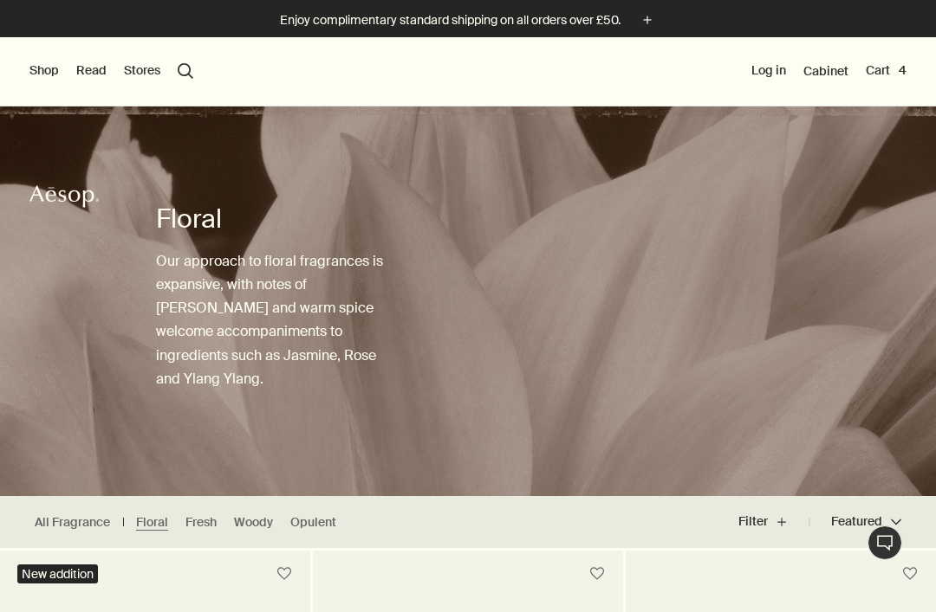
click at [893, 70] on button "Cart 4" at bounding box center [885, 70] width 41 height 17
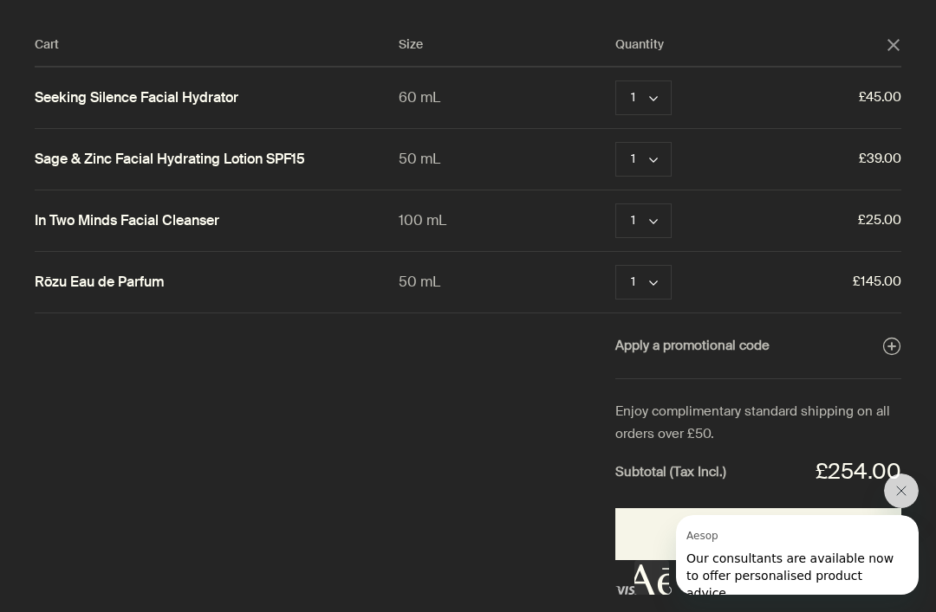
click at [899, 495] on icon "Close message from Aesop" at bounding box center [901, 491] width 14 height 14
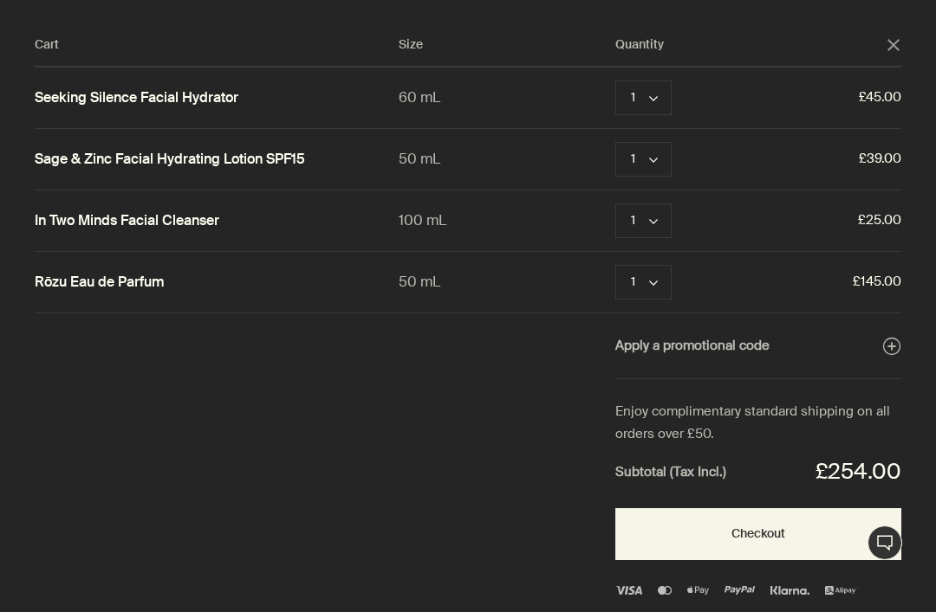
click at [520, 299] on div "Rōzu Eau de Parfum 50 mL 1 chevron Remove £145.00" at bounding box center [468, 282] width 866 height 61
click at [130, 280] on link "Rōzu Eau de Parfum" at bounding box center [100, 283] width 130 height 18
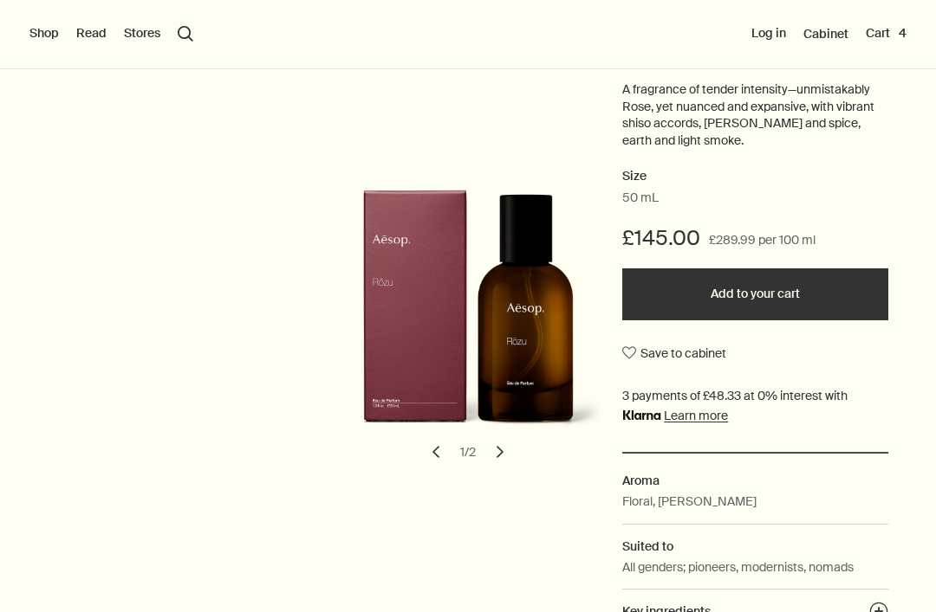
scroll to position [211, 0]
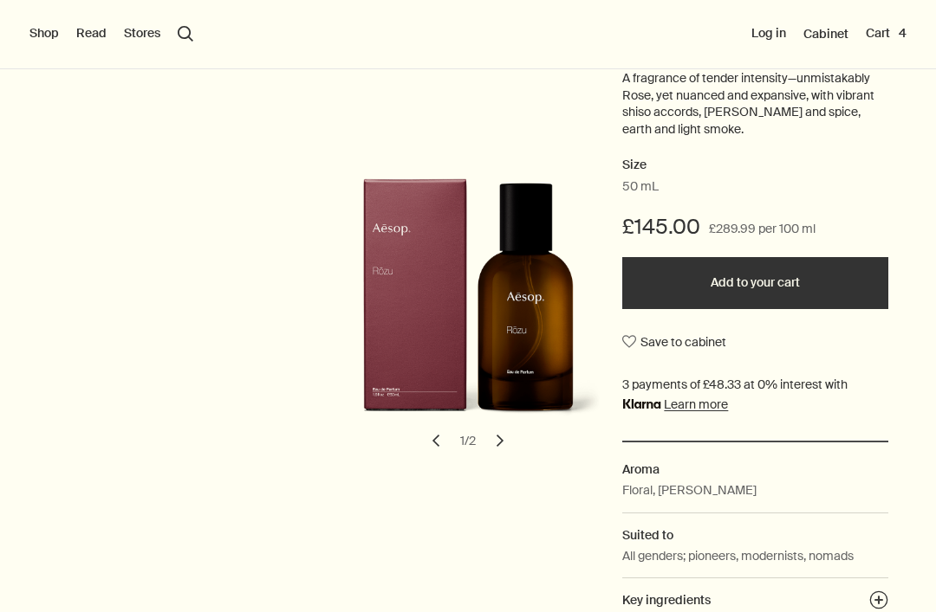
click at [497, 437] on button "chevron" at bounding box center [500, 441] width 38 height 38
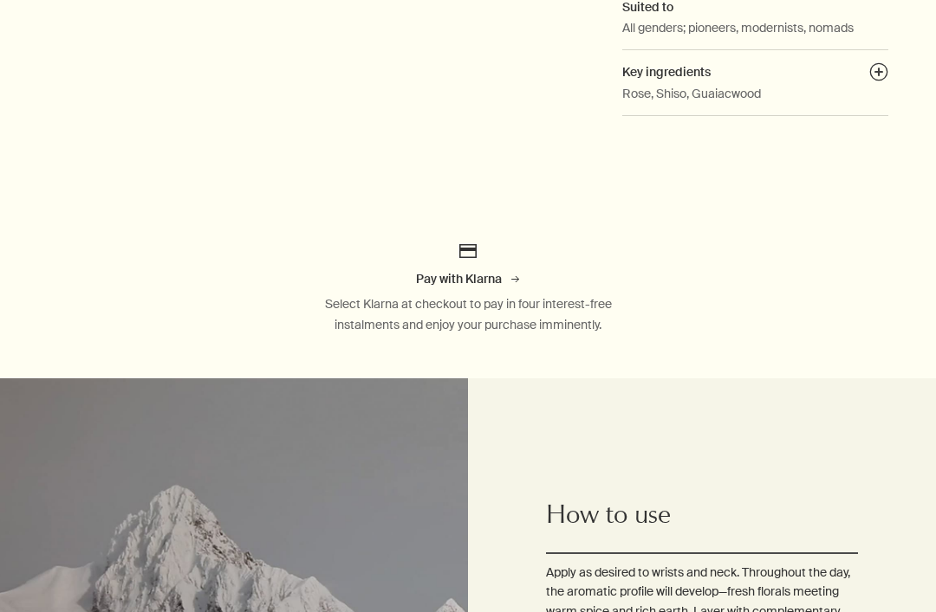
scroll to position [757, 0]
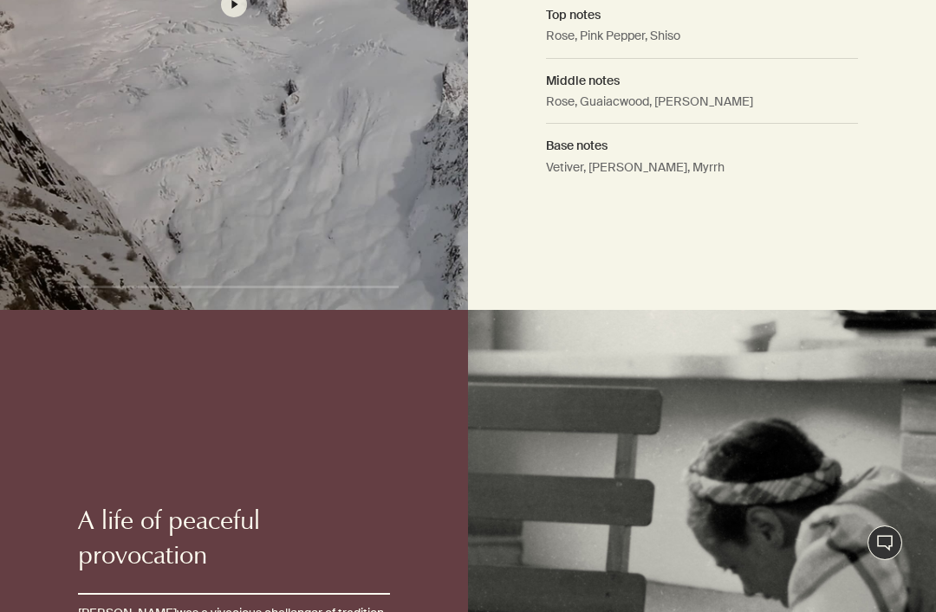
scroll to position [1422, 0]
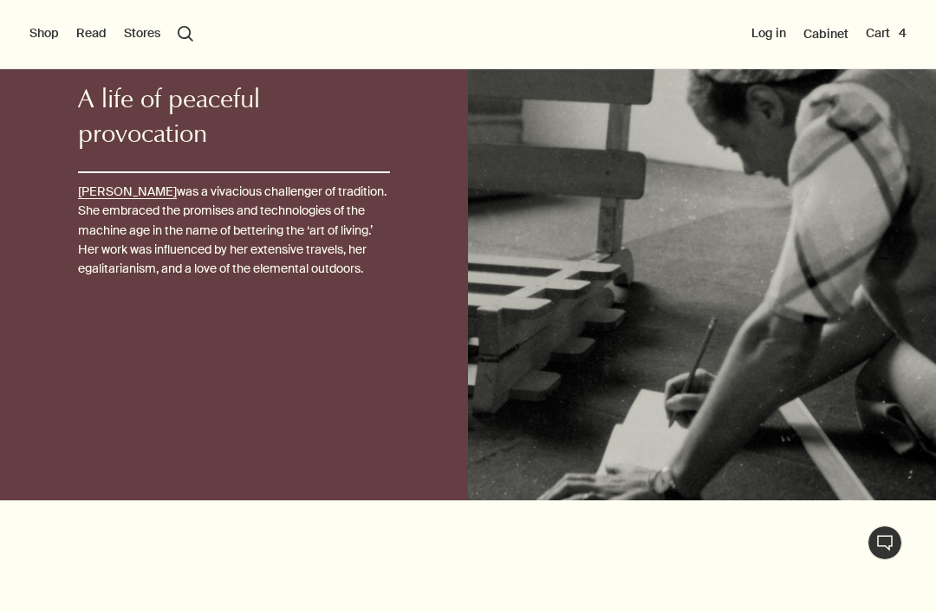
scroll to position [1844, 0]
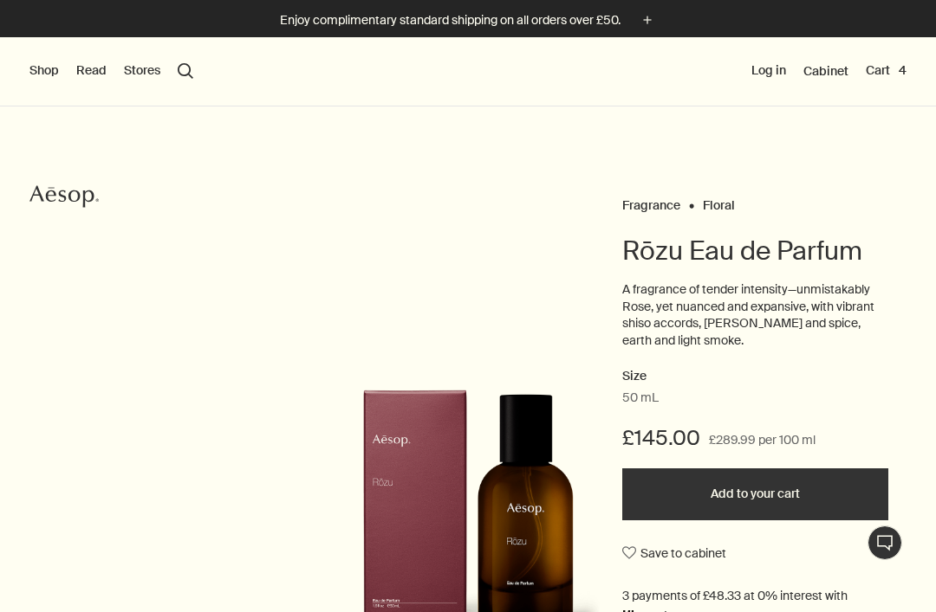
click at [41, 72] on button "Shop" at bounding box center [43, 70] width 29 height 17
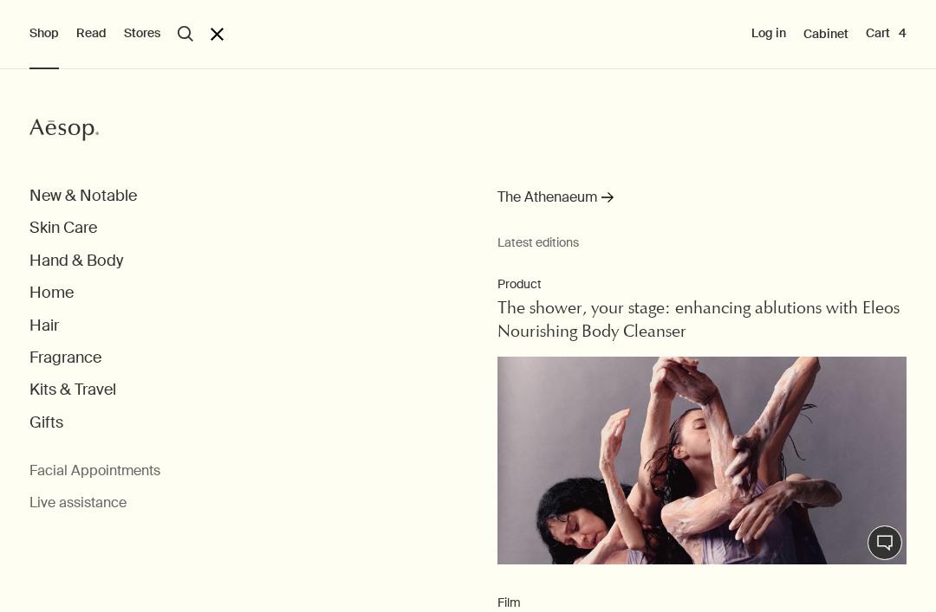
click at [95, 234] on button "Skin Care" at bounding box center [63, 228] width 68 height 20
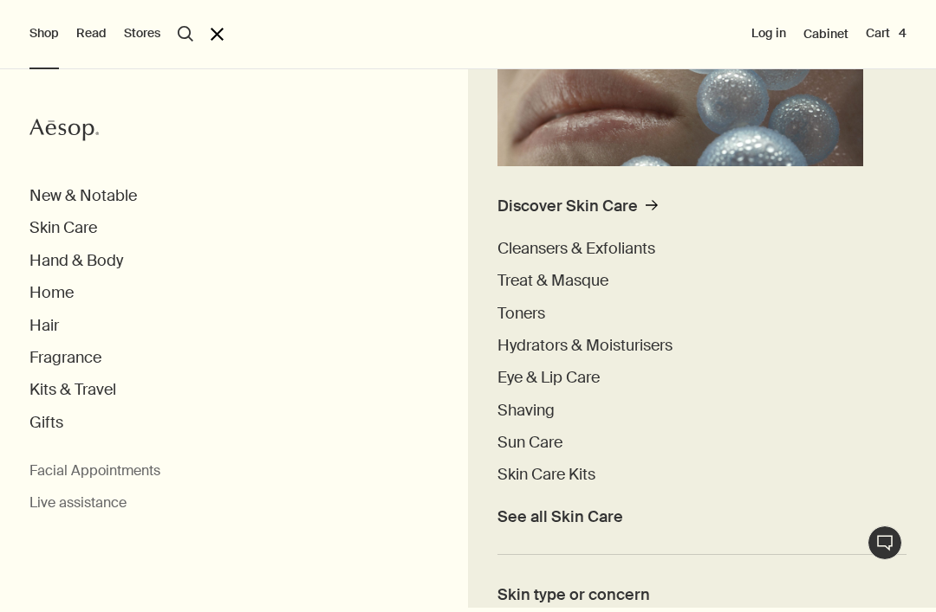
scroll to position [340, 0]
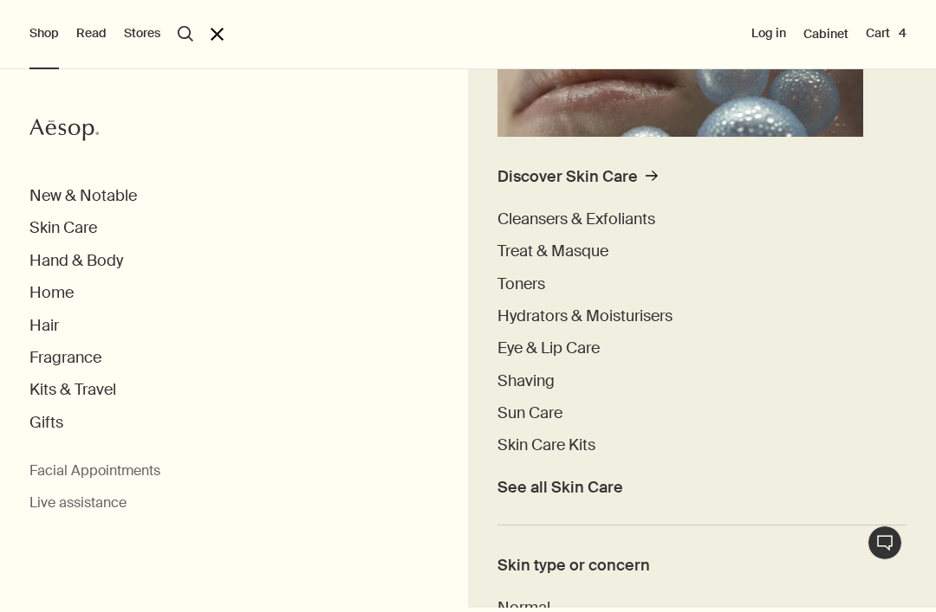
click at [634, 316] on span "Hydrators & Moisturisers" at bounding box center [584, 316] width 175 height 21
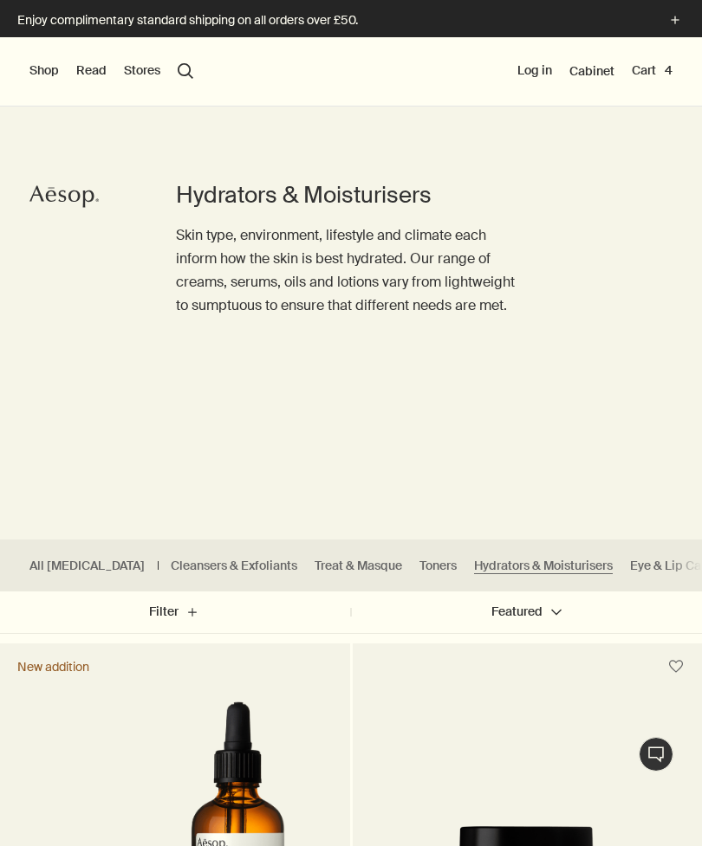
click at [651, 67] on button "Cart 4" at bounding box center [651, 70] width 41 height 17
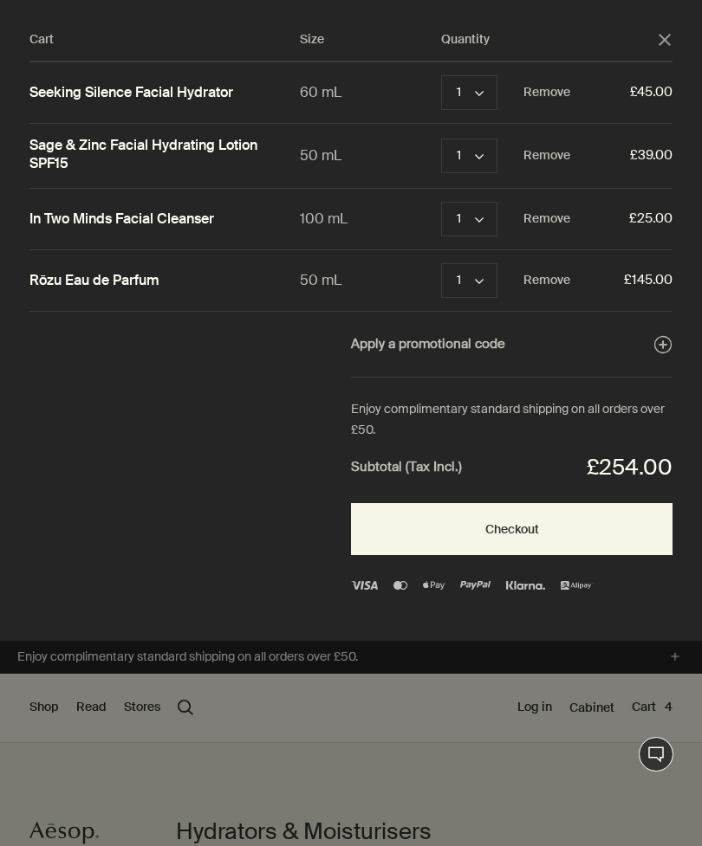
click at [49, 283] on link "Rōzu Eau de Parfum" at bounding box center [94, 281] width 130 height 18
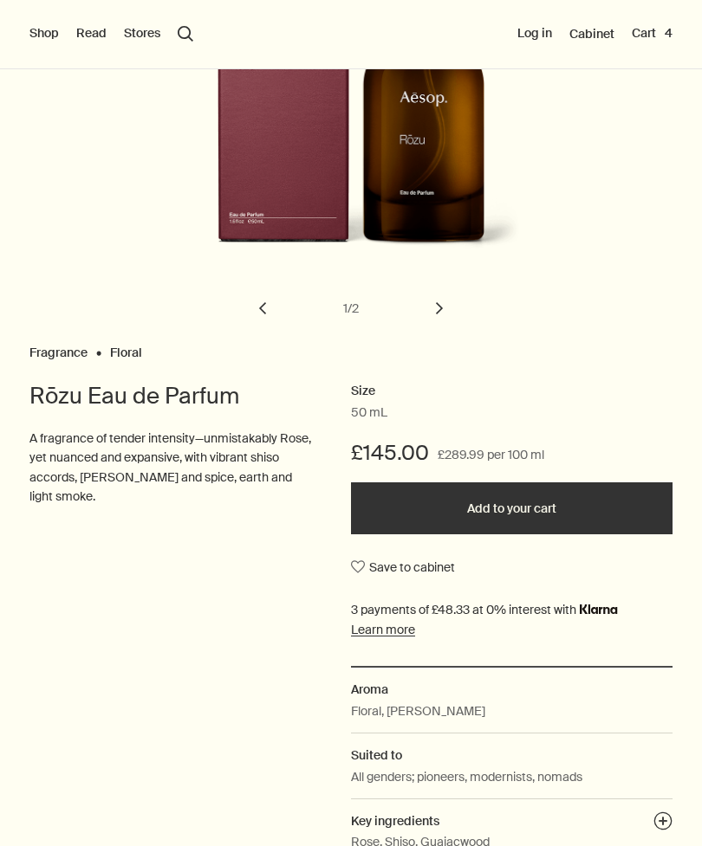
scroll to position [288, 0]
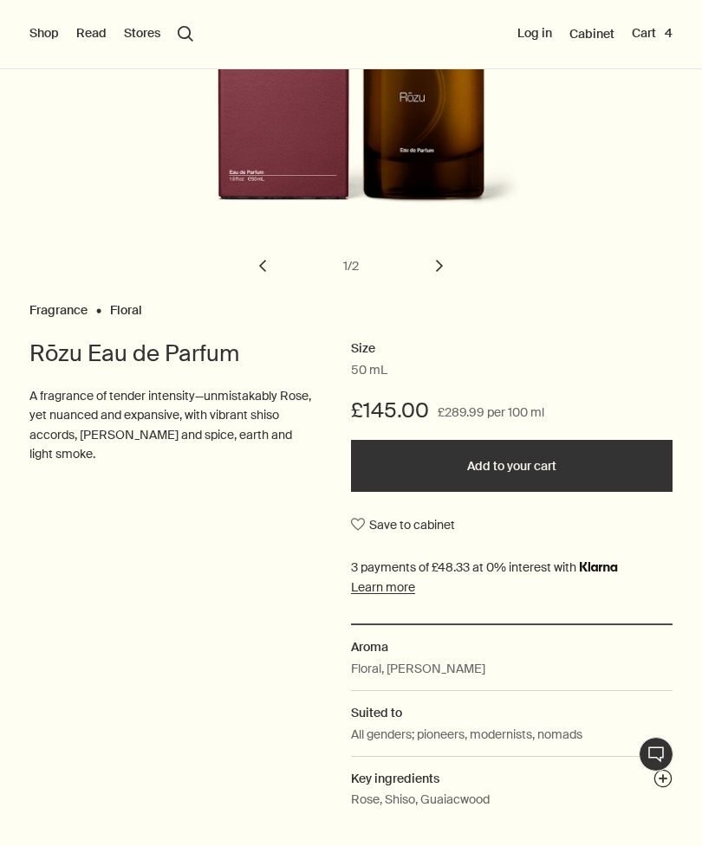
click at [368, 521] on button "Save to cabinet" at bounding box center [403, 524] width 104 height 31
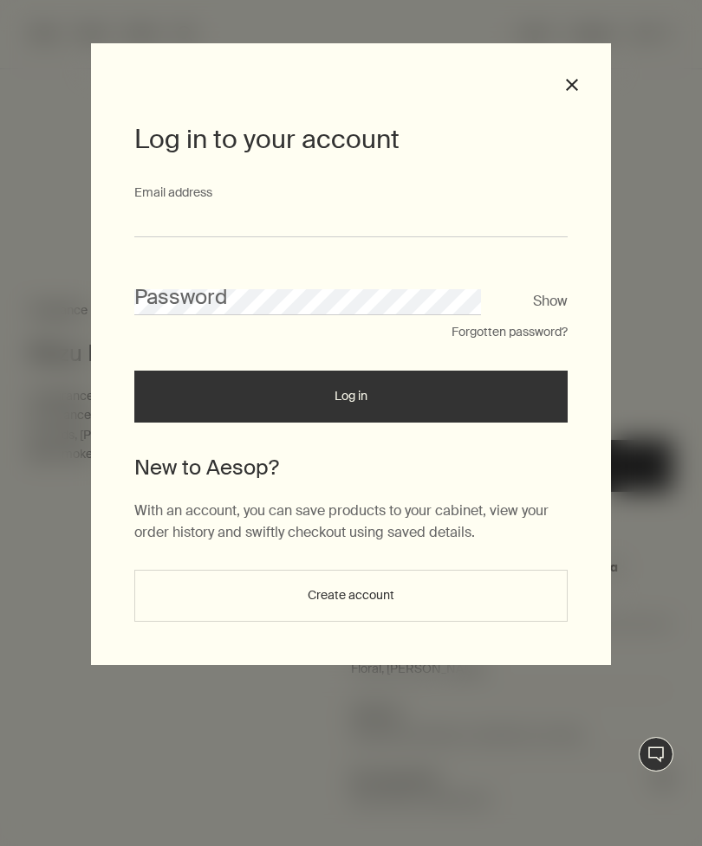
click at [528, 209] on input "Email address" at bounding box center [350, 221] width 433 height 32
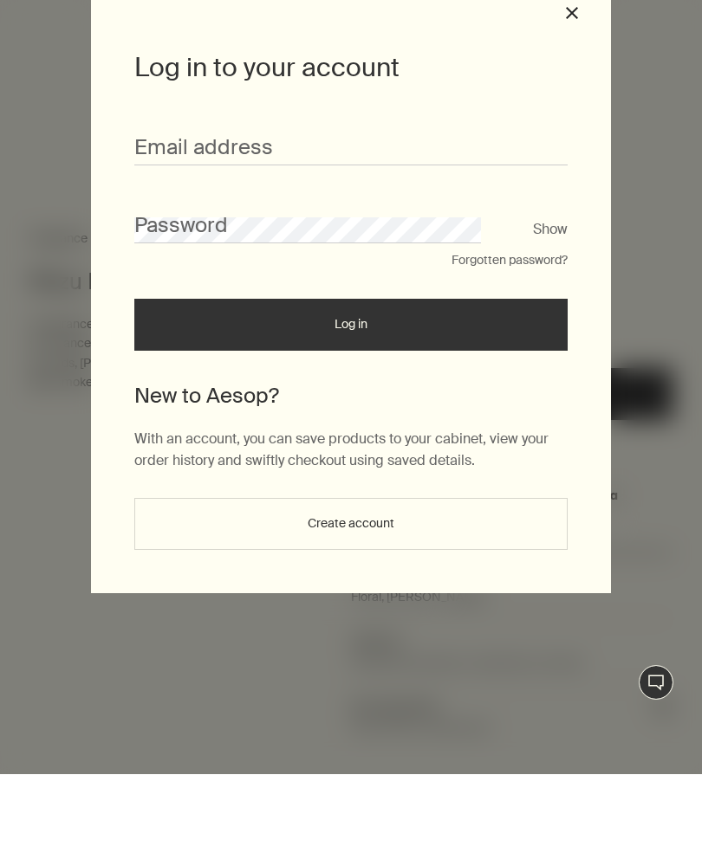
click at [465, 570] on button "Create account" at bounding box center [350, 596] width 433 height 52
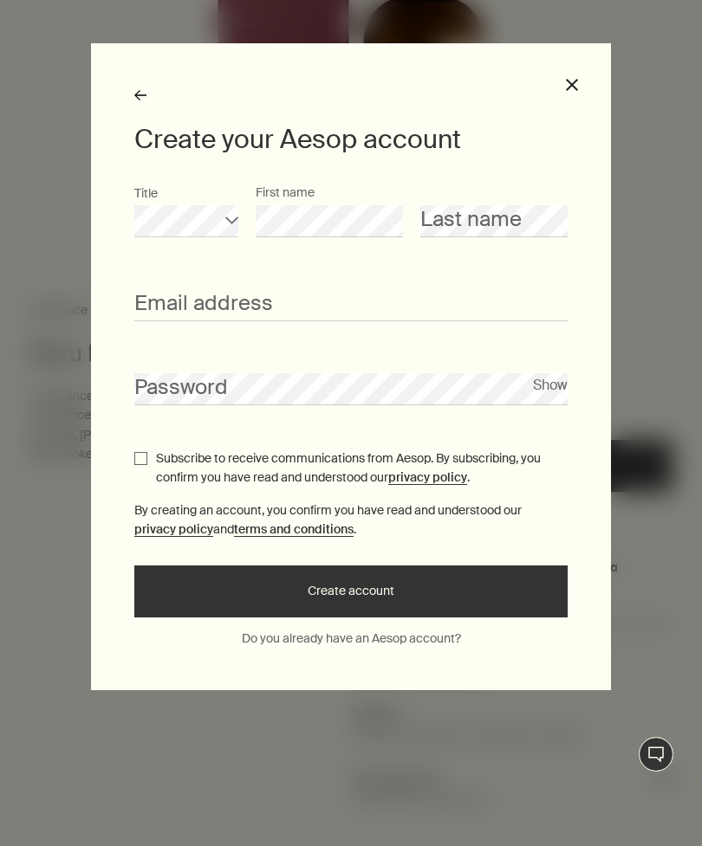
click at [541, 199] on div "Last name" at bounding box center [493, 211] width 147 height 54
click at [425, 306] on input "Email address" at bounding box center [350, 305] width 433 height 32
type input "**********"
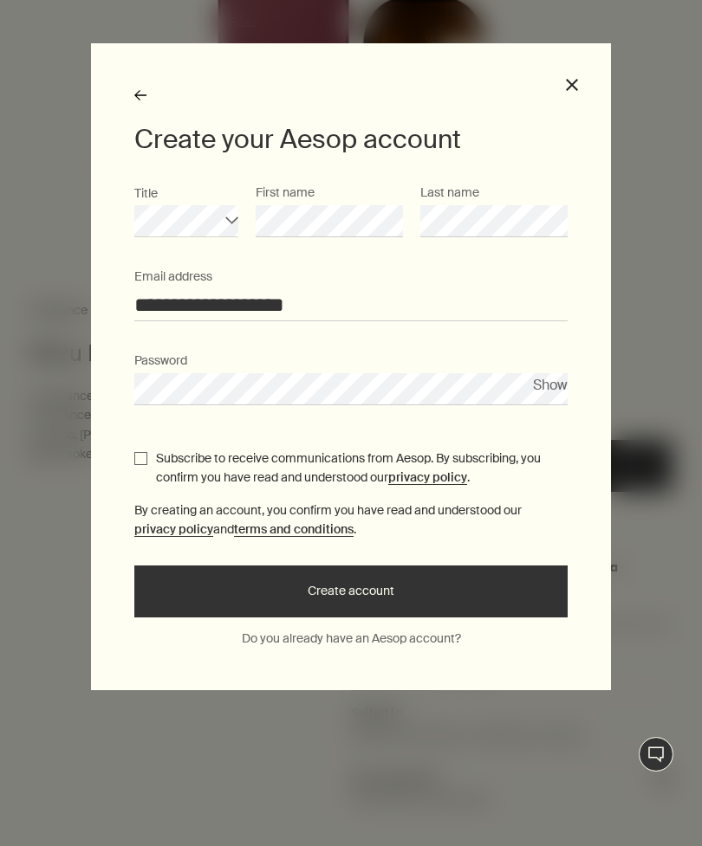
click at [143, 452] on input "Subscribe to receive communications from Aesop. By subscribing, you confirm you…" at bounding box center [140, 458] width 13 height 13
checkbox input "true"
click at [483, 596] on button "Create account" at bounding box center [350, 592] width 433 height 52
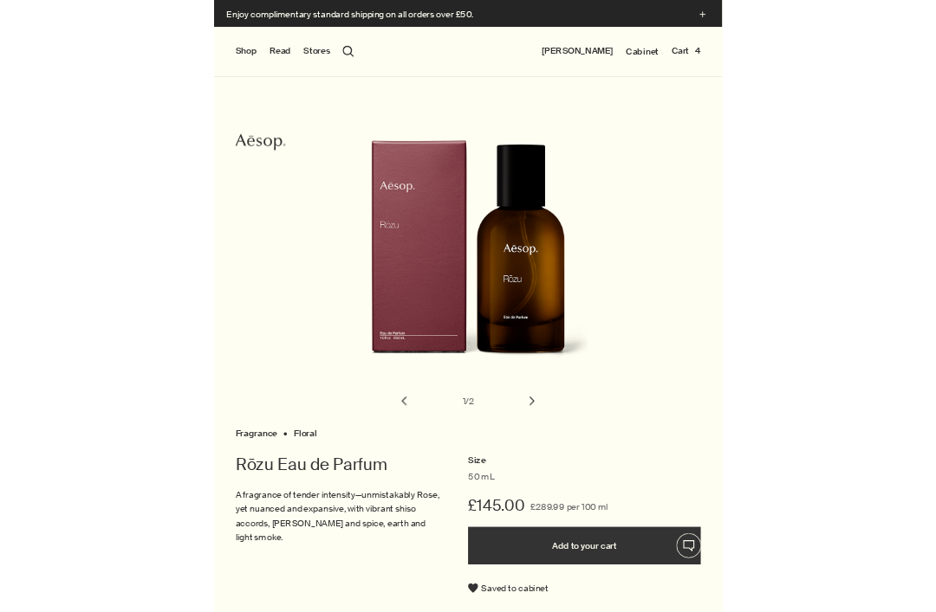
scroll to position [0, 0]
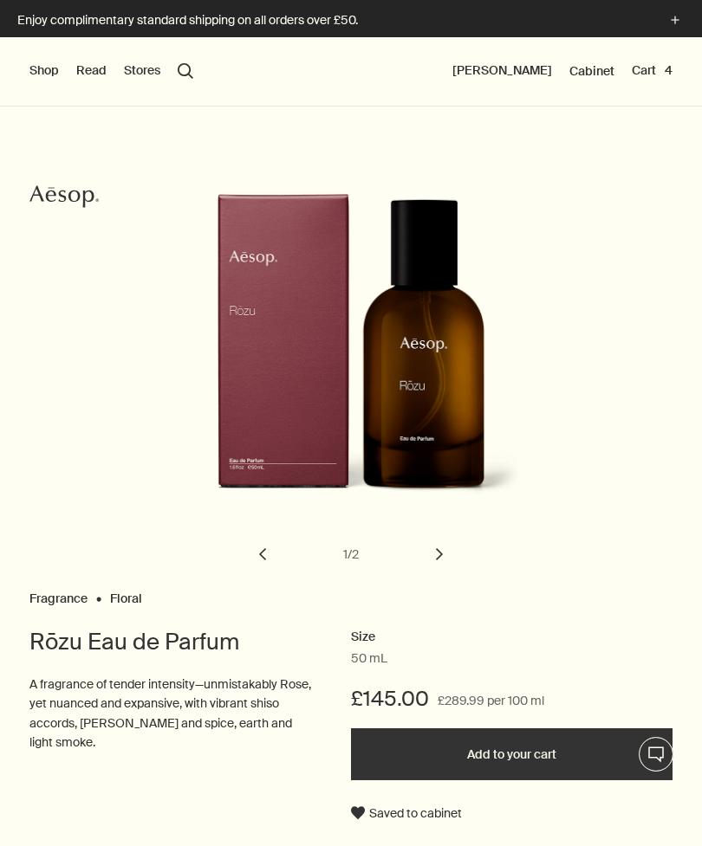
click at [669, 73] on button "Cart 4" at bounding box center [651, 70] width 41 height 17
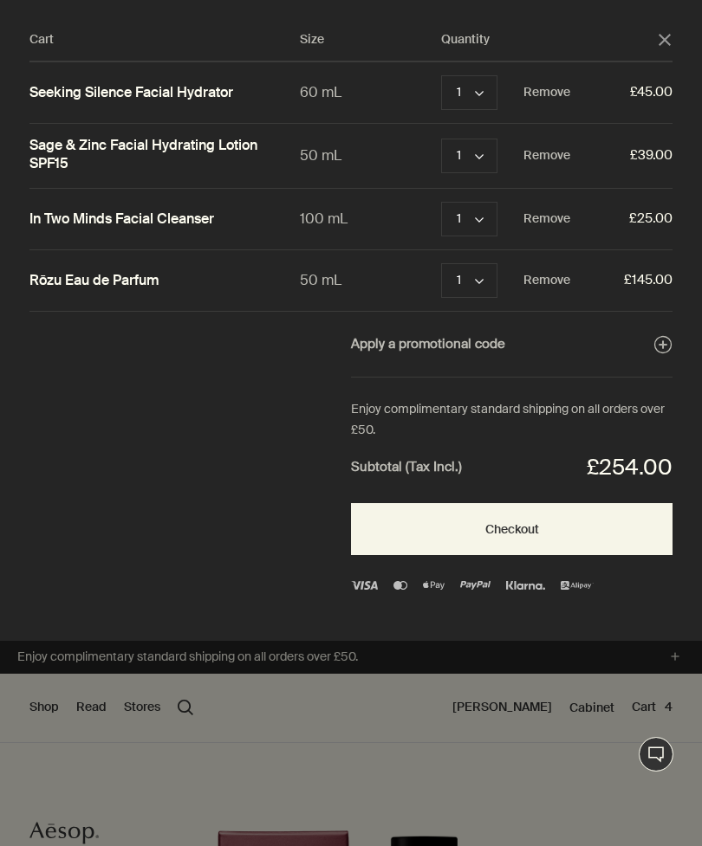
click at [560, 288] on button "Remove" at bounding box center [546, 280] width 47 height 21
